Goal: Task Accomplishment & Management: Use online tool/utility

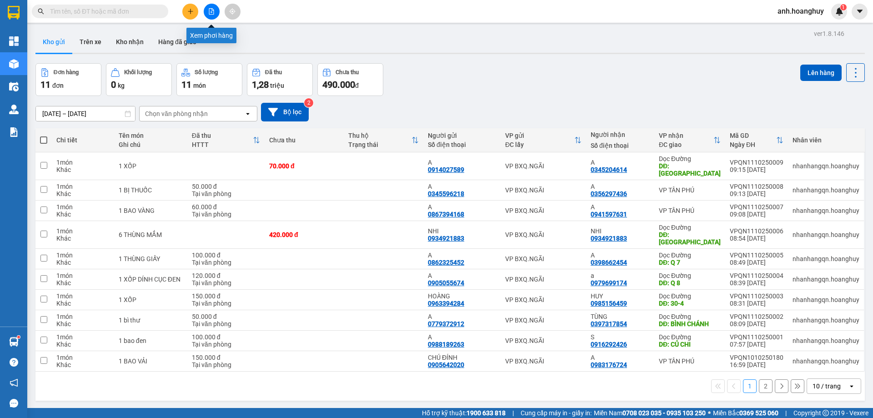
click at [214, 11] on icon "file-add" at bounding box center [211, 11] width 6 height 6
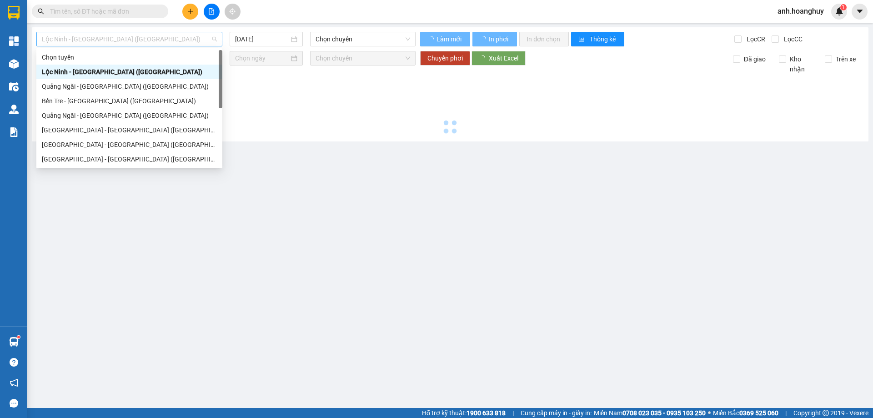
click at [152, 34] on span "Lộc Ninh - [GEOGRAPHIC_DATA] ([GEOGRAPHIC_DATA])" at bounding box center [129, 39] width 175 height 14
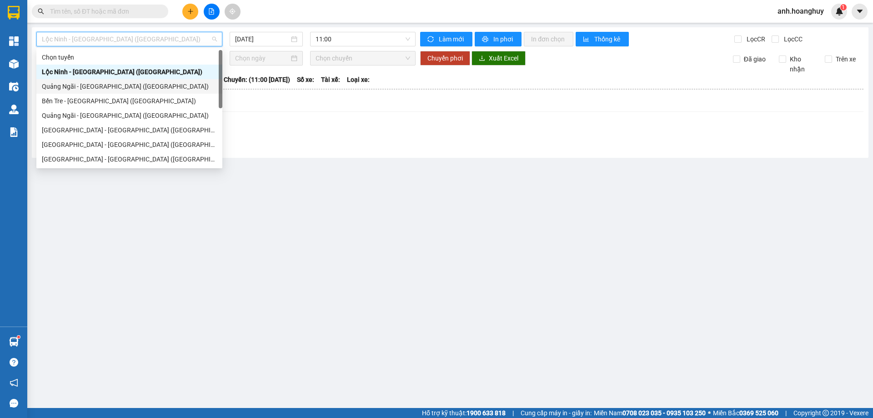
click at [112, 86] on div "Quảng Ngãi - [GEOGRAPHIC_DATA] ([GEOGRAPHIC_DATA])" at bounding box center [129, 86] width 175 height 10
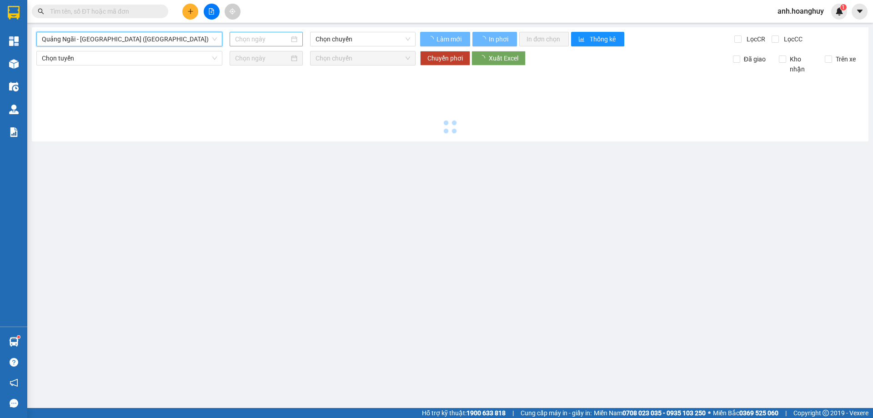
type input "[DATE]"
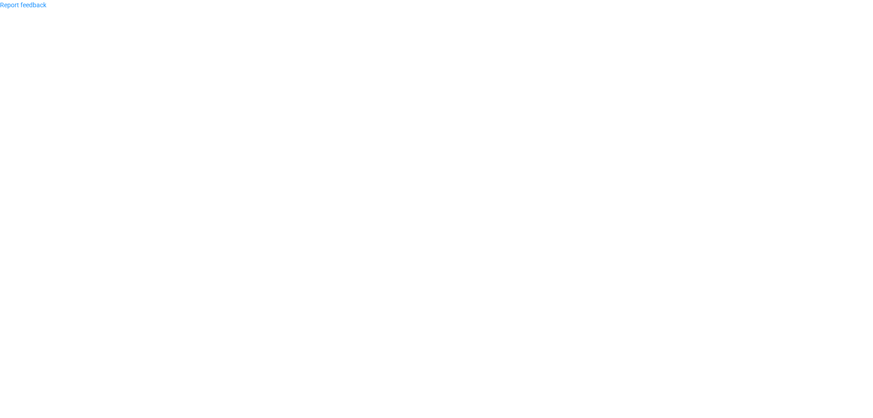
click at [257, 37] on body "Report feedback" at bounding box center [436, 209] width 873 height 418
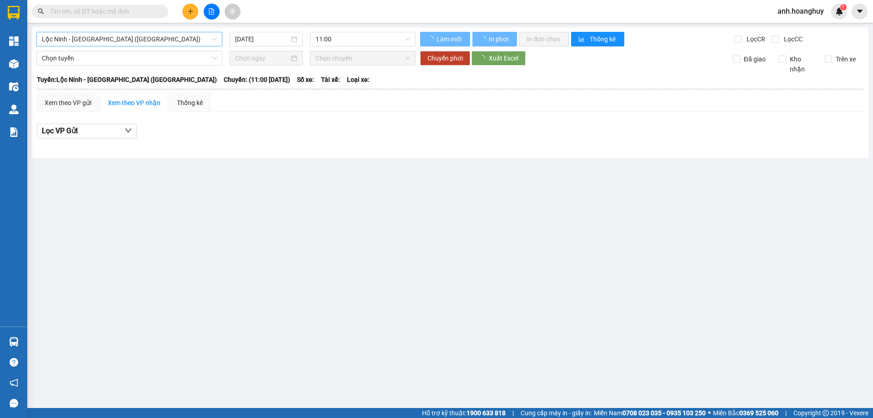
click at [126, 35] on span "Lộc Ninh - [GEOGRAPHIC_DATA] ([GEOGRAPHIC_DATA])" at bounding box center [129, 39] width 175 height 14
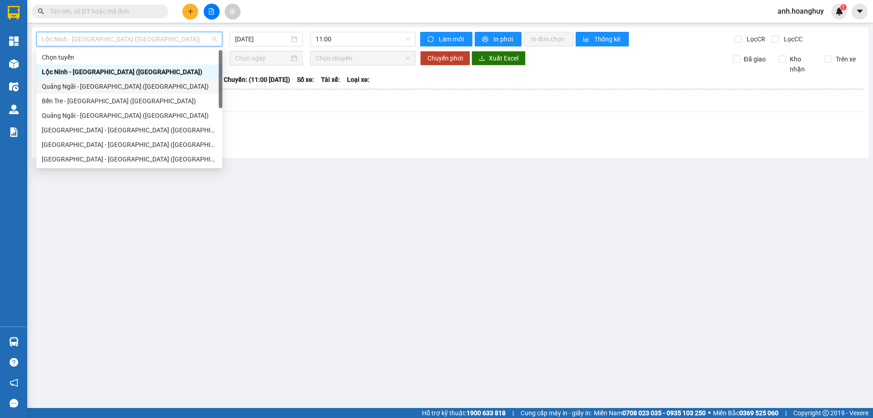
click at [117, 87] on div "Quảng Ngãi - [GEOGRAPHIC_DATA] ([GEOGRAPHIC_DATA])" at bounding box center [129, 86] width 175 height 10
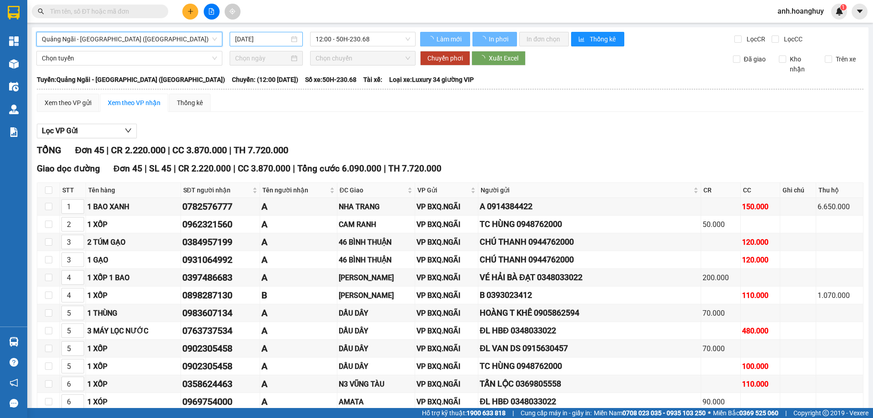
click at [247, 33] on div "[DATE]" at bounding box center [266, 39] width 73 height 15
click at [250, 38] on input "[DATE]" at bounding box center [262, 39] width 54 height 10
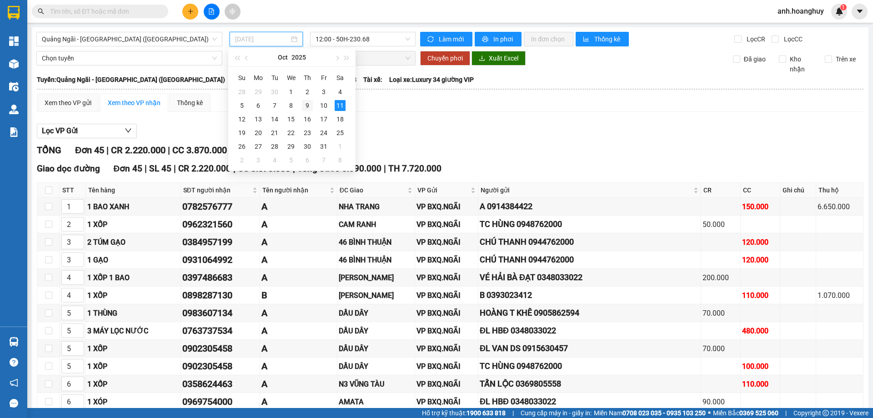
click at [304, 106] on div "9" at bounding box center [307, 105] width 11 height 11
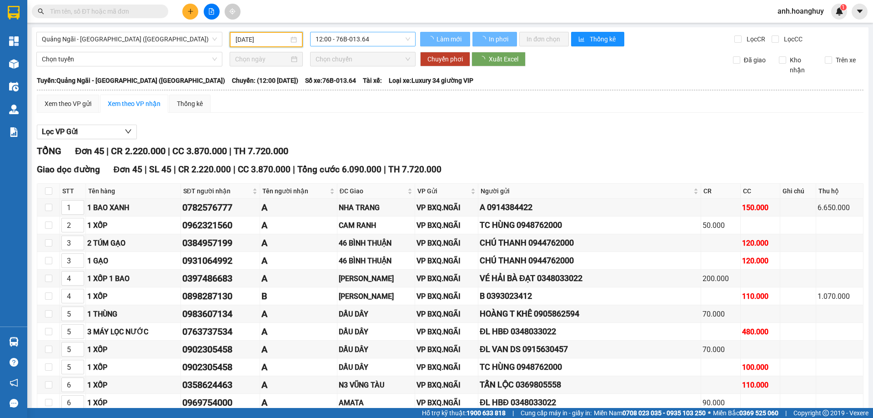
type input "[DATE]"
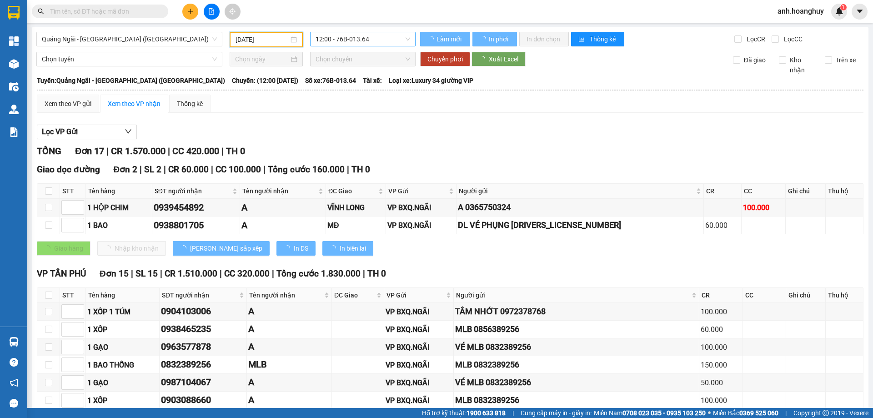
click at [364, 41] on span "12:00 - 76B-013.64" at bounding box center [362, 39] width 95 height 14
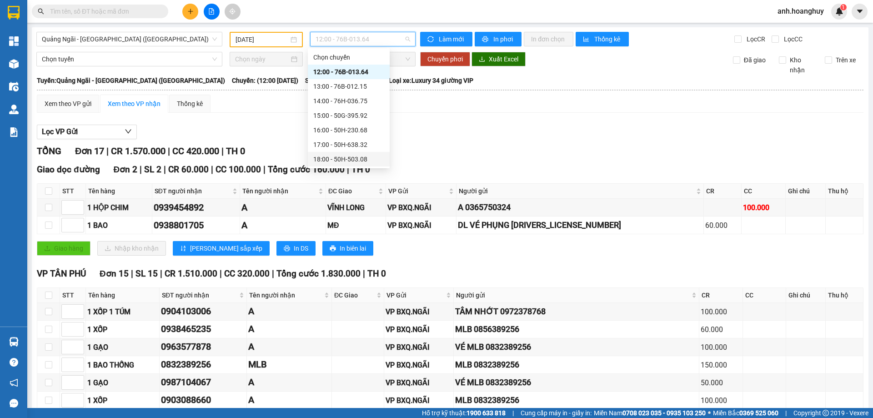
click at [366, 159] on div "18:00 - 50H-503.08" at bounding box center [348, 159] width 71 height 10
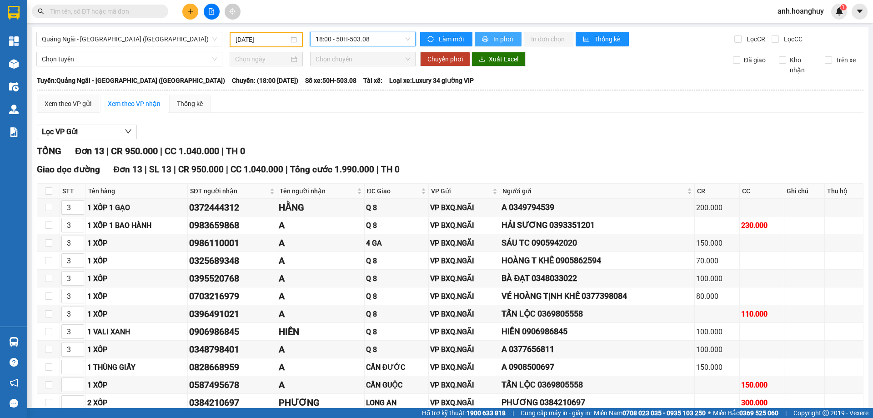
click at [493, 39] on span "In phơi" at bounding box center [503, 39] width 21 height 10
click at [369, 41] on span "18:00 - 50H-503.08" at bounding box center [362, 39] width 95 height 14
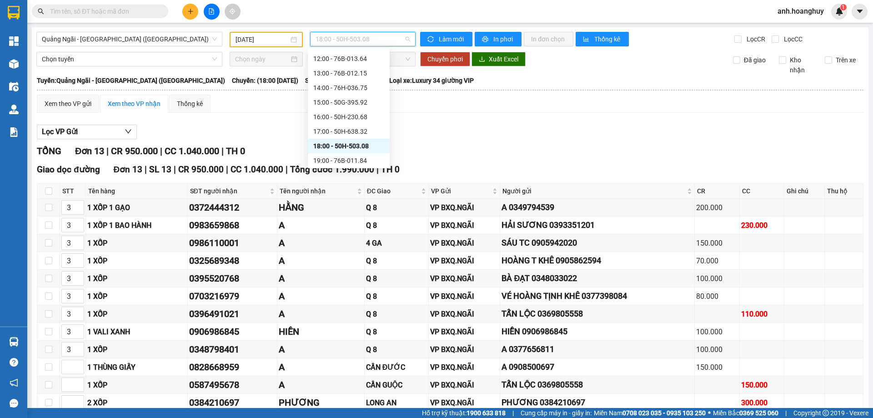
scroll to position [29, 0]
click at [362, 150] on div "19:00 - 76B-011.84" at bounding box center [349, 144] width 82 height 15
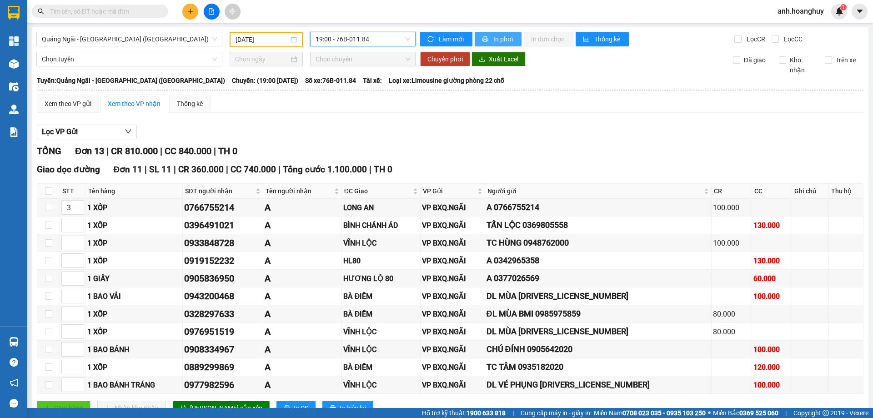
click at [494, 41] on span "In phơi" at bounding box center [503, 39] width 21 height 10
click at [519, 147] on div "TỔNG Đơn 13 | CR 810.000 | CC 840.000 | TH 0" at bounding box center [450, 151] width 826 height 14
